Goal: Task Accomplishment & Management: Manage account settings

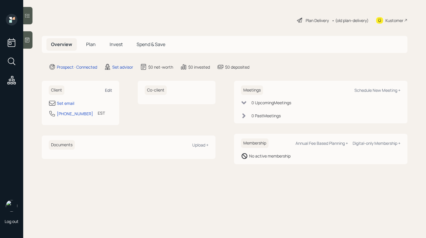
click at [106, 91] on div "Edit" at bounding box center [108, 91] width 7 height 6
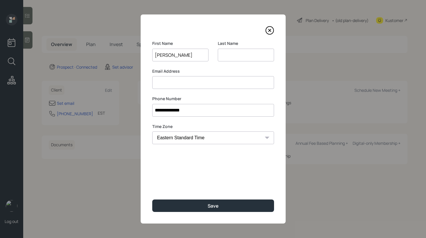
type input "Wallace"
type input "H"
click at [259, 185] on div "**********" at bounding box center [213, 118] width 145 height 209
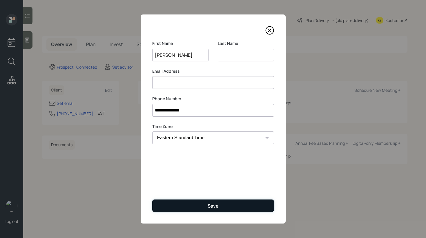
click at [207, 211] on button "Save" at bounding box center [213, 206] width 122 height 12
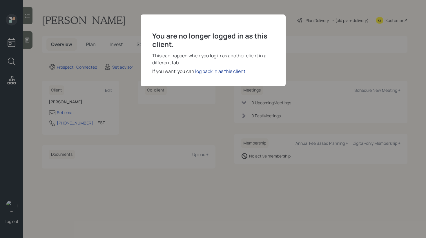
click at [219, 70] on div "log back in as this client" at bounding box center [220, 71] width 50 height 7
